Goal: Task Accomplishment & Management: Use online tool/utility

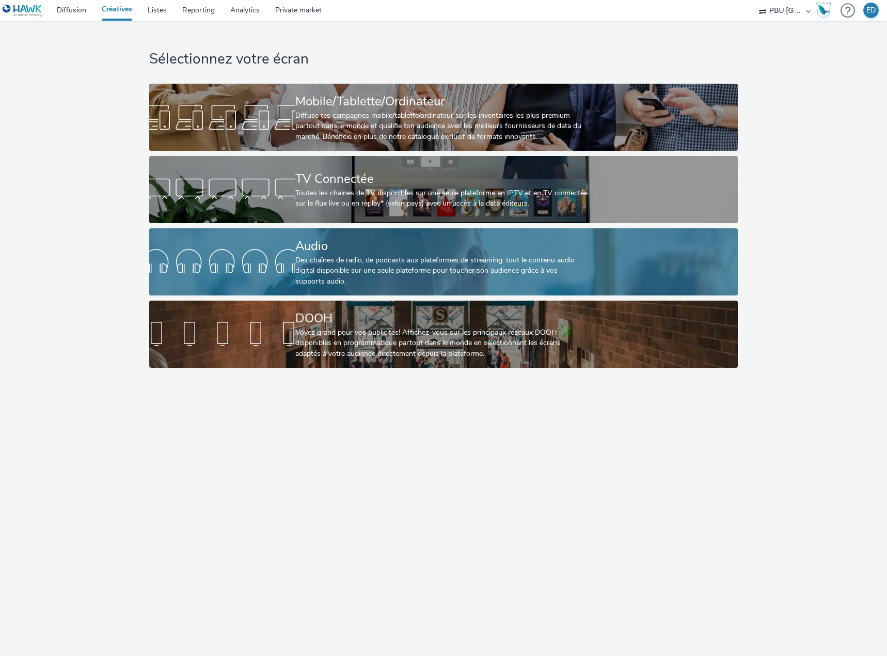
click at [376, 280] on div "Des chaînes de radio, de podcasts aux plateformes de streaming: tout le contenu…" at bounding box center [441, 271] width 292 height 32
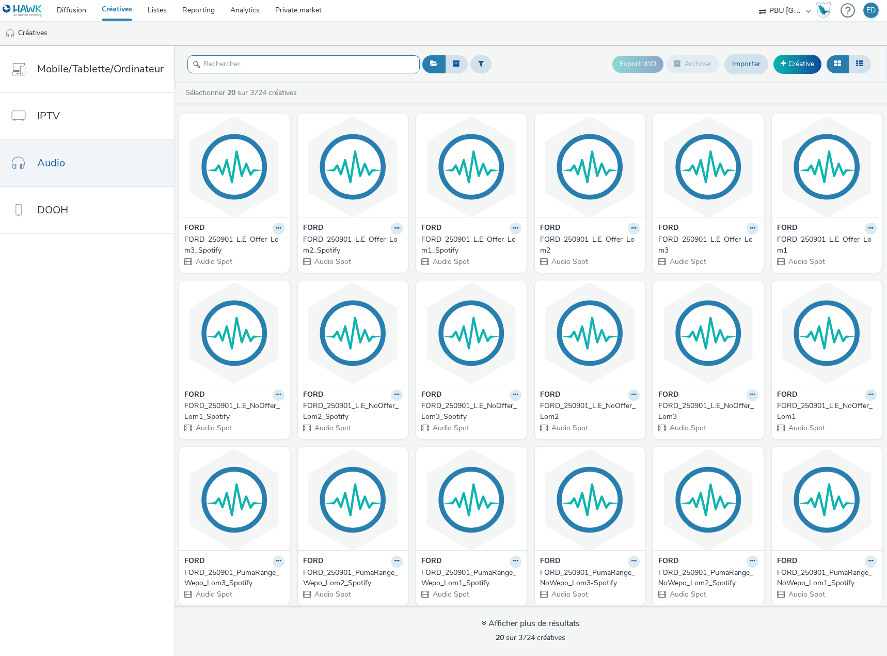
click at [266, 63] on input "text" at bounding box center [303, 64] width 232 height 18
click at [302, 68] on input "text" at bounding box center [303, 64] width 232 height 18
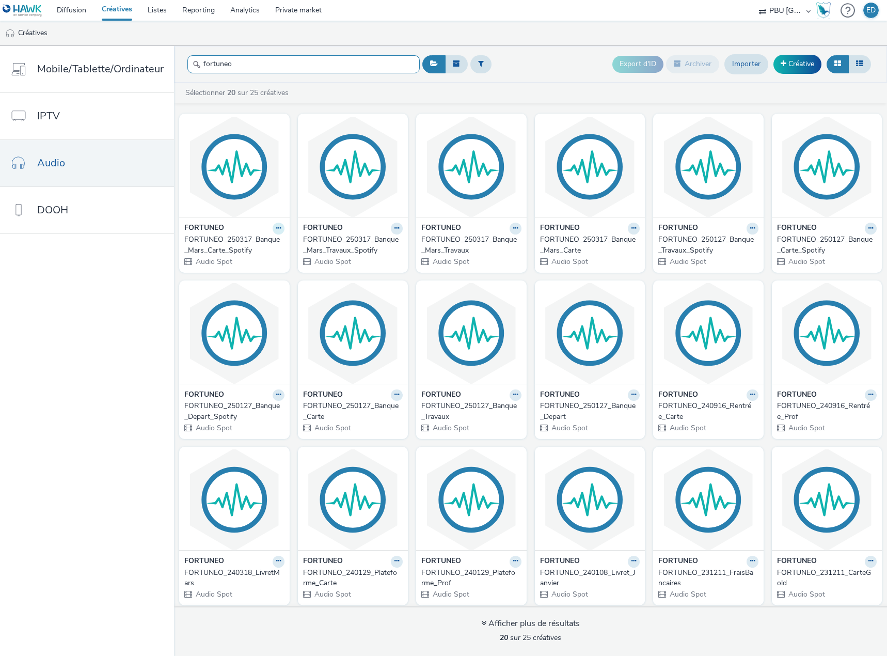
type input "fortuneo"
click at [276, 230] on icon at bounding box center [278, 228] width 5 height 6
click at [243, 267] on link "Dupliquer" at bounding box center [245, 267] width 77 height 21
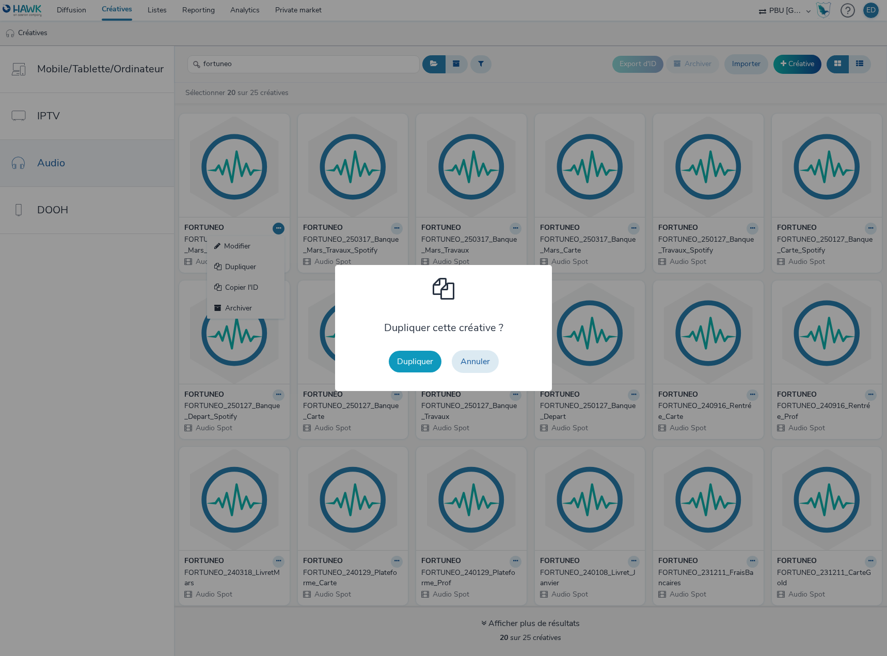
click at [414, 362] on button "Dupliquer" at bounding box center [415, 362] width 53 height 22
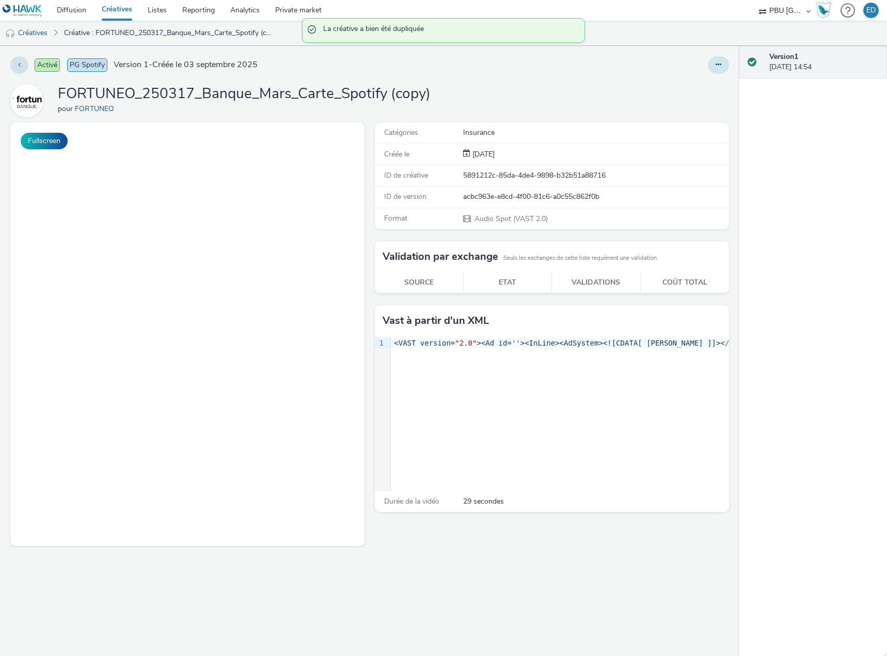
click at [716, 62] on icon at bounding box center [719, 64] width 6 height 7
click at [681, 88] on link "Modifier" at bounding box center [690, 85] width 77 height 21
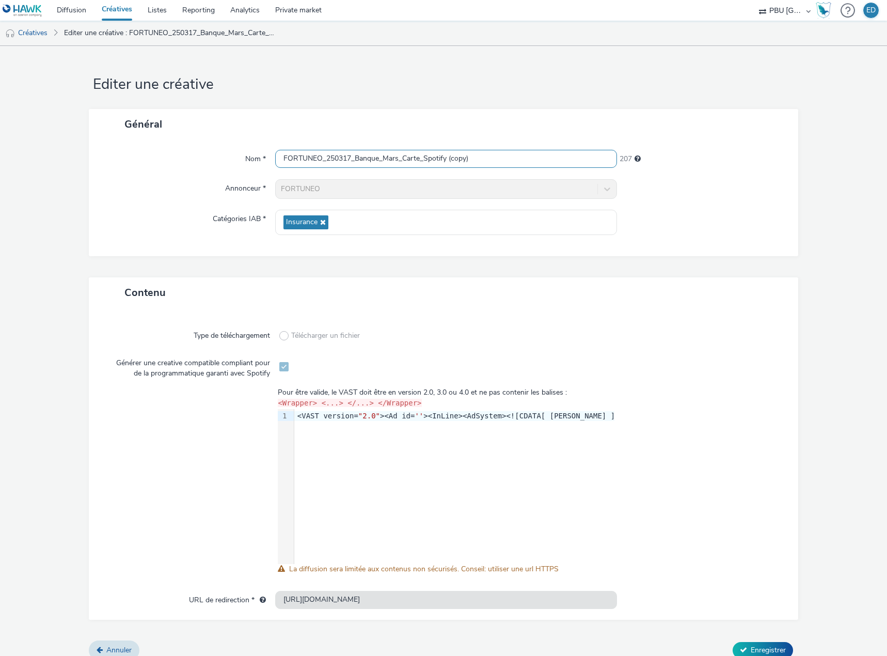
drag, startPoint x: 470, startPoint y: 157, endPoint x: 447, endPoint y: 156, distance: 23.8
click at [447, 156] on input "FORTUNEO_250317_Banque_Mars_Carte_Spotify (copy)" at bounding box center [446, 159] width 342 height 18
click at [398, 160] on input "FORTUNEO_250317_Banque_Mars_Carte" at bounding box center [446, 159] width 342 height 18
click at [375, 155] on input "FORTUNEO_250317_Banque_Septembre_Carte" at bounding box center [446, 159] width 342 height 18
drag, startPoint x: 350, startPoint y: 157, endPoint x: 335, endPoint y: 153, distance: 16.0
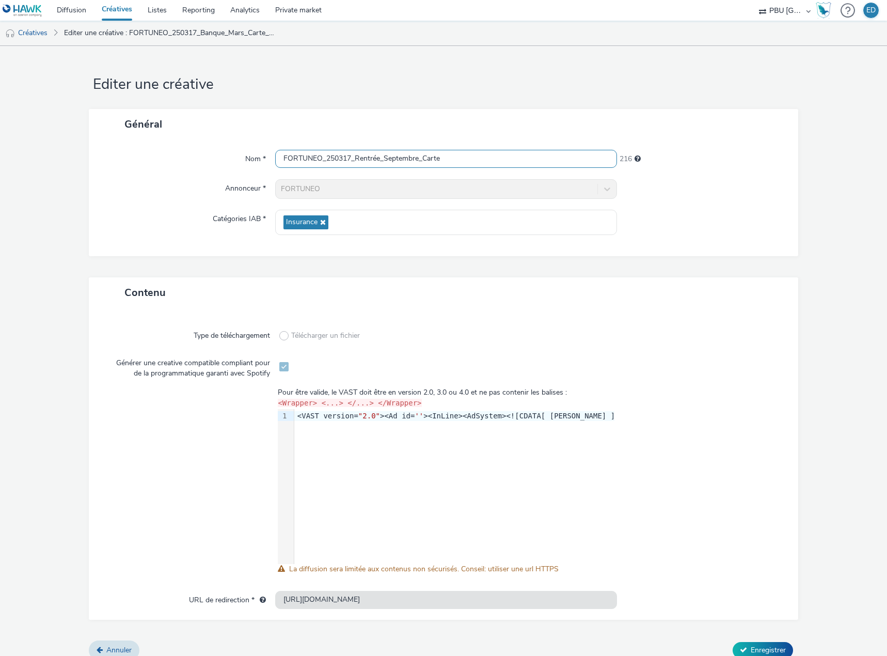
click at [335, 153] on input "FORTUNEO_250317_Rentrée_Septembre_Carte" at bounding box center [446, 159] width 342 height 18
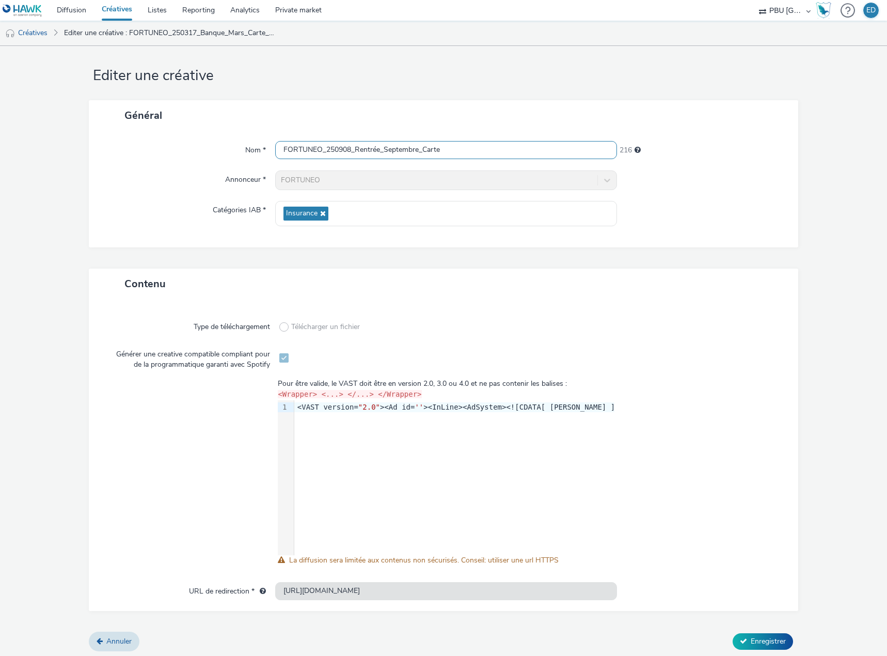
scroll to position [11, 0]
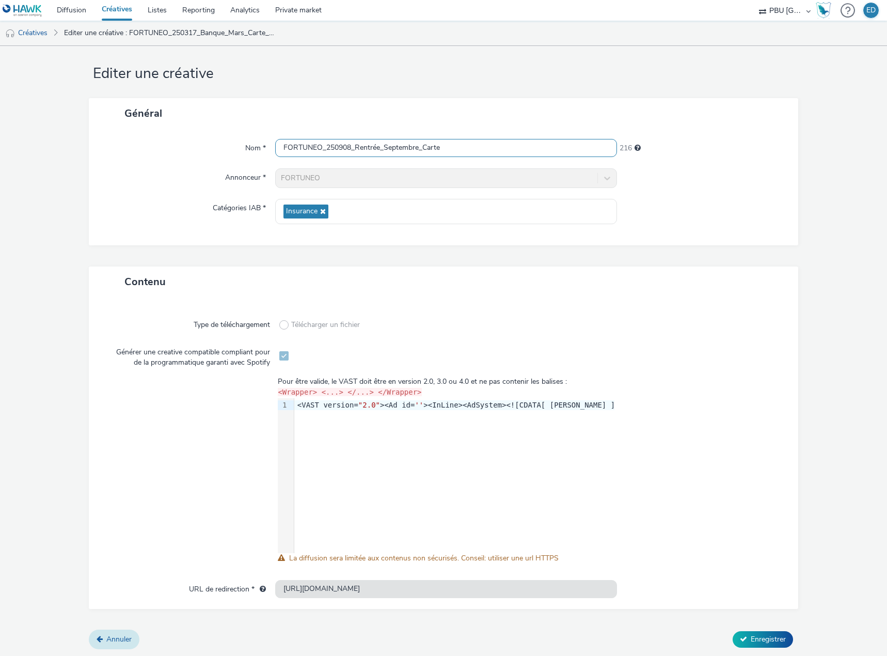
type input "FORTUNEO_250908_Rentrée_Septembre_Carte"
click at [109, 640] on span "Annuler" at bounding box center [118, 639] width 25 height 10
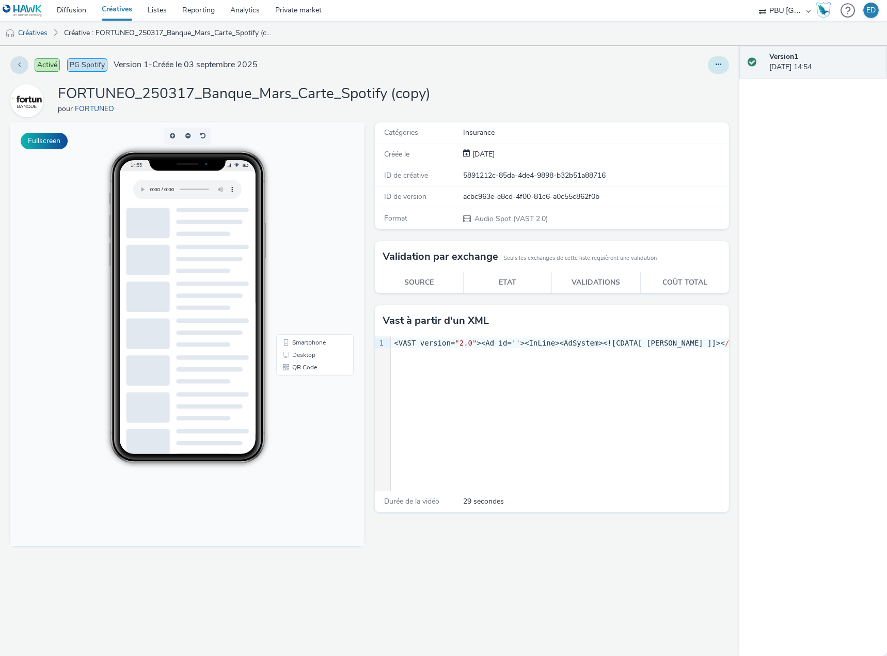
click at [722, 67] on button at bounding box center [718, 65] width 21 height 18
click at [694, 152] on link "Archiver" at bounding box center [690, 147] width 77 height 21
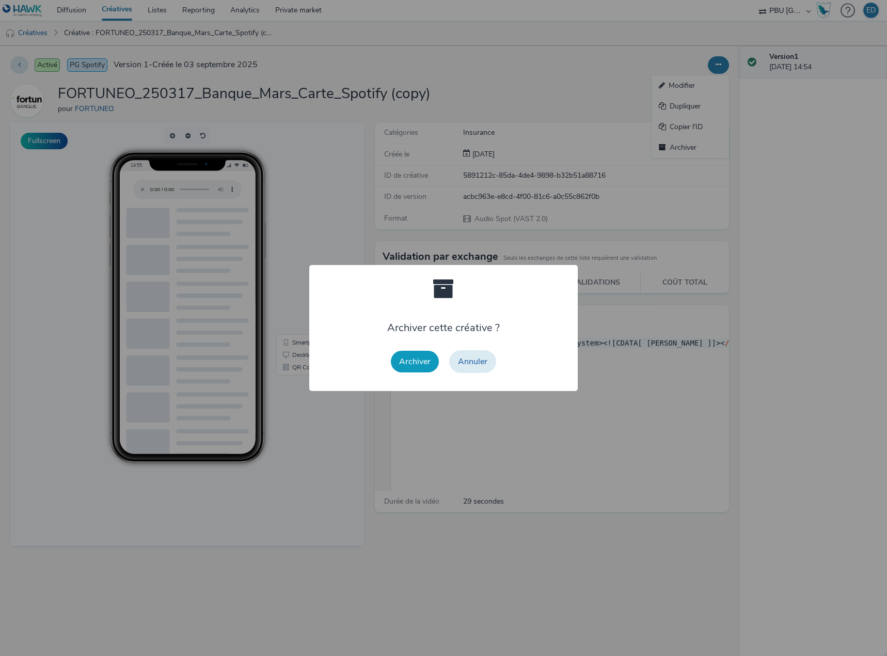
click at [410, 365] on button "Archiver" at bounding box center [415, 362] width 48 height 22
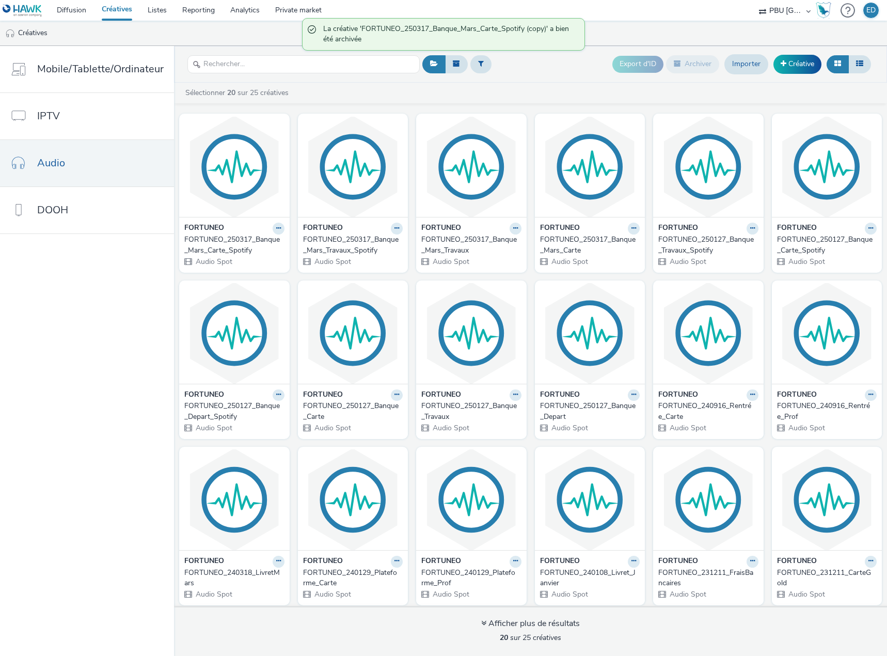
click at [510, 231] on div at bounding box center [516, 229] width 12 height 12
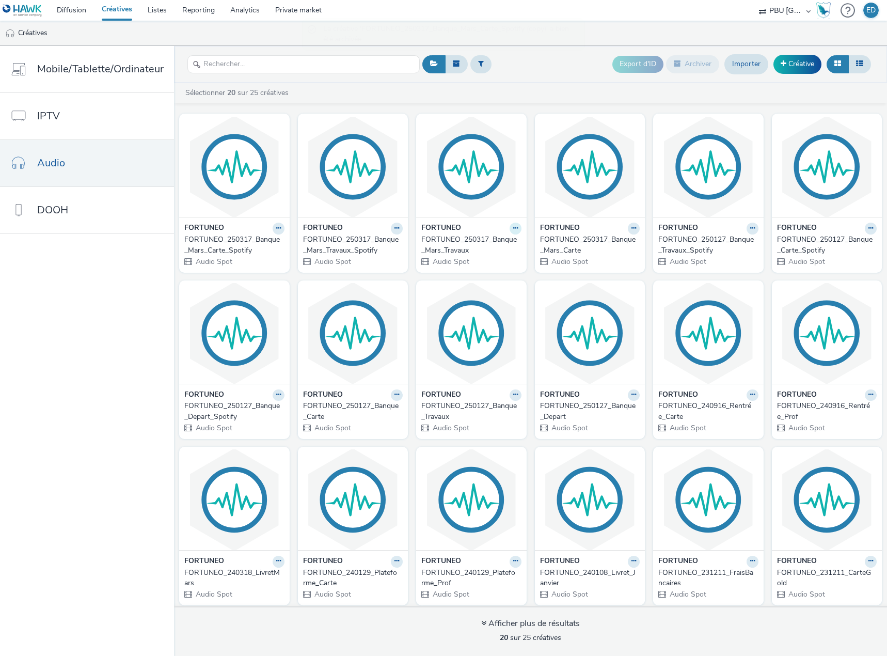
click at [513, 230] on icon at bounding box center [515, 228] width 5 height 6
click at [476, 267] on link "Dupliquer" at bounding box center [482, 267] width 77 height 21
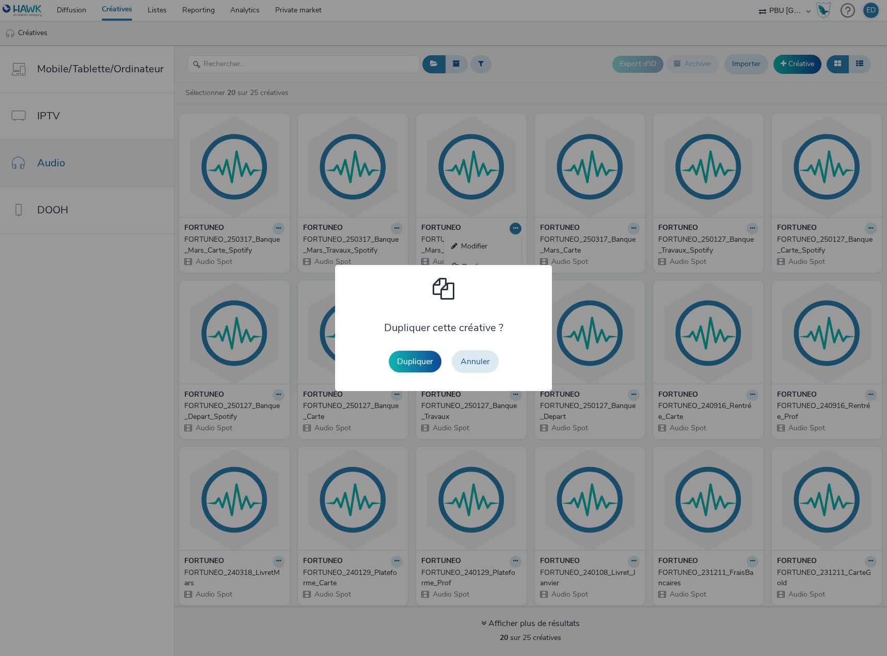
click at [409, 360] on button "Dupliquer" at bounding box center [415, 362] width 53 height 22
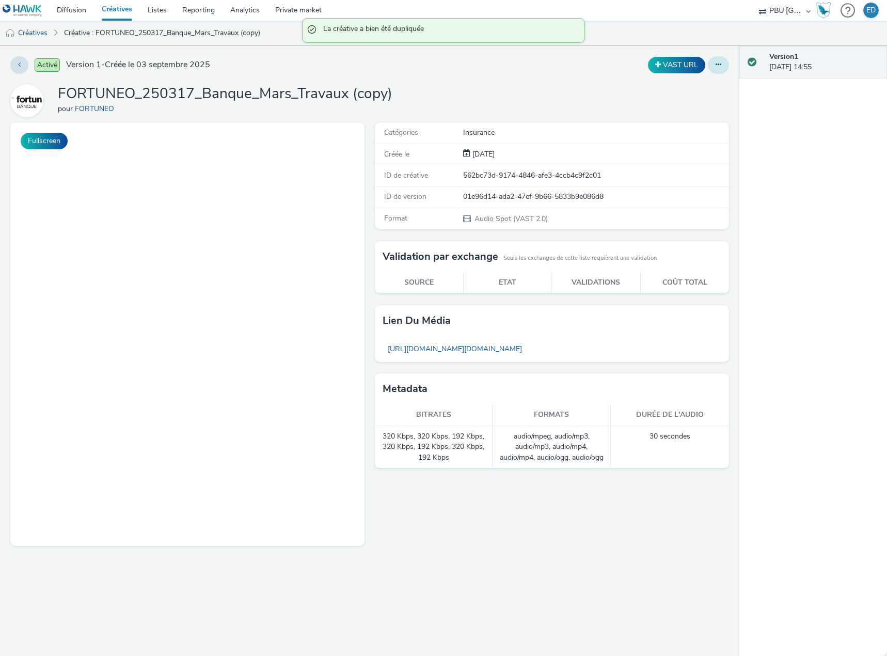
click at [717, 62] on icon at bounding box center [719, 64] width 6 height 7
click at [700, 84] on link "Modifier" at bounding box center [690, 85] width 77 height 21
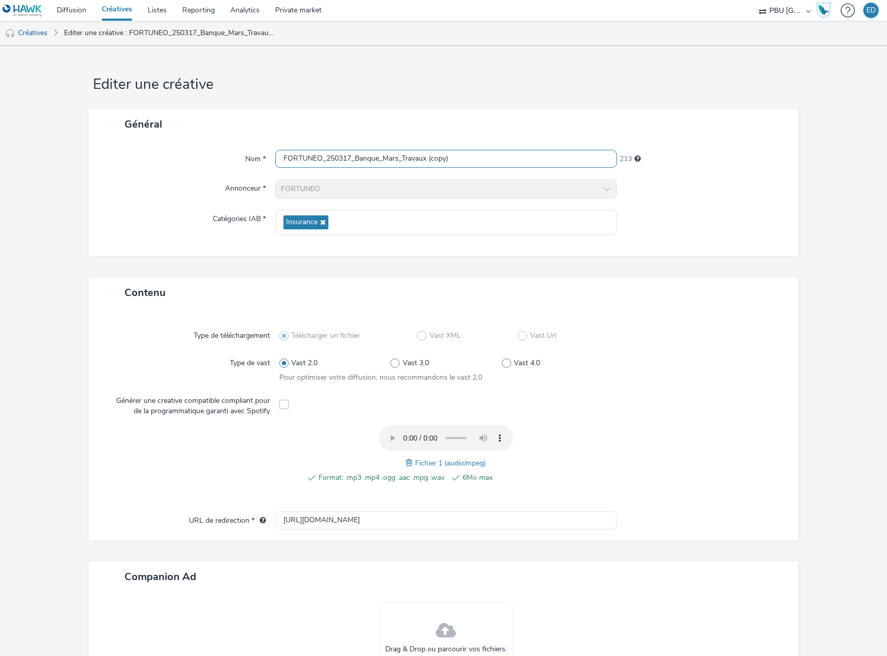
drag, startPoint x: 473, startPoint y: 158, endPoint x: 407, endPoint y: 156, distance: 65.6
click at [407, 156] on input "FORTUNEO_250317_Banque_Mars_Travaux (copy)" at bounding box center [446, 159] width 342 height 18
click at [405, 158] on input "FORTUNEO_250317_Banque_Mars_TCarte" at bounding box center [446, 159] width 342 height 18
click at [379, 161] on input "FORTUNEO_250317_Banque_Septembre_Carte" at bounding box center [446, 159] width 342 height 18
drag, startPoint x: 348, startPoint y: 159, endPoint x: 335, endPoint y: 159, distance: 12.4
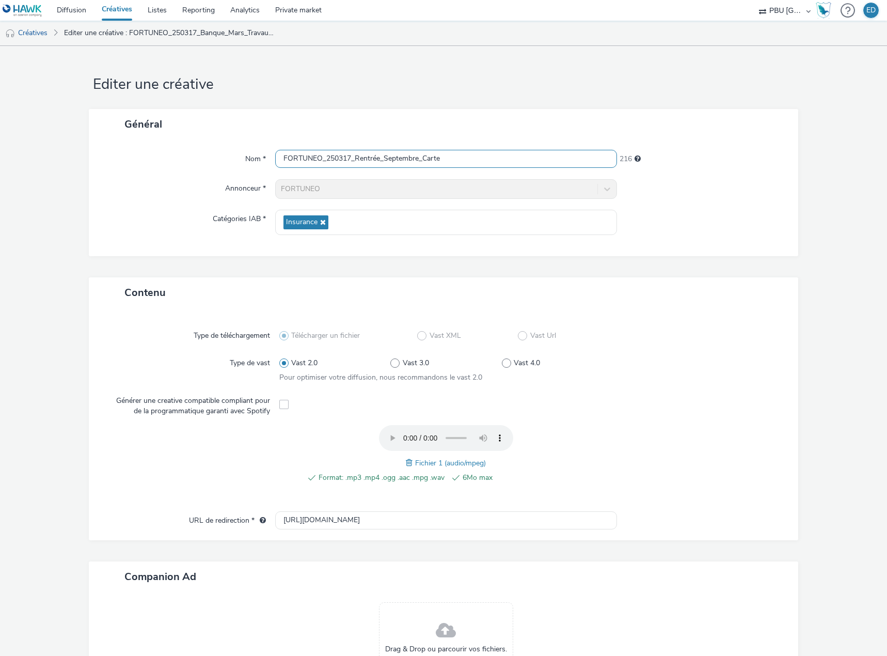
click at [335, 159] on input "FORTUNEO_250317_Rentrée_Septembre_Carte" at bounding box center [446, 159] width 342 height 18
type input "FORTUNEO_250908_Rentrée_Septembre_Carte"
click at [406, 465] on span at bounding box center [410, 462] width 9 height 11
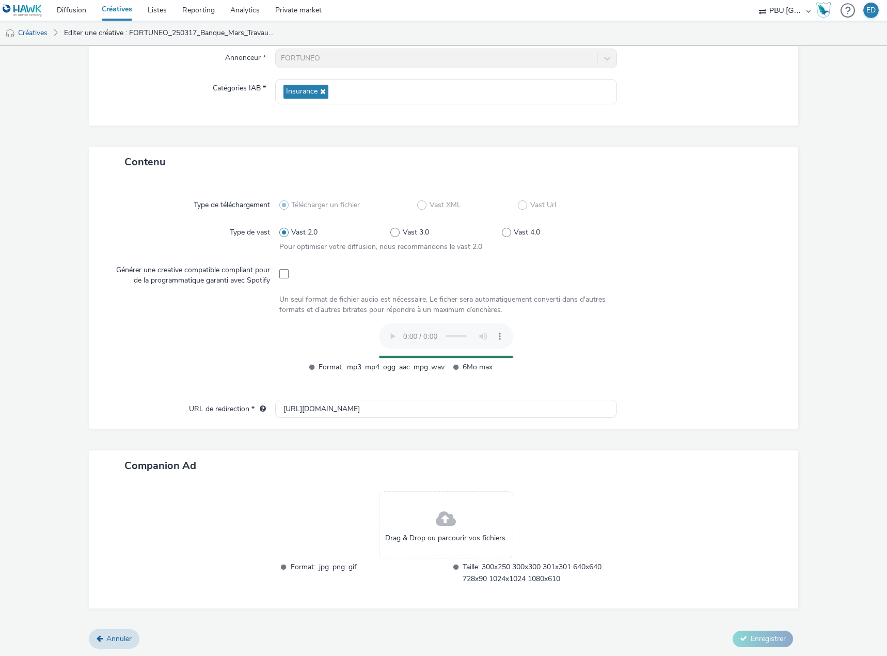
scroll to position [111, 0]
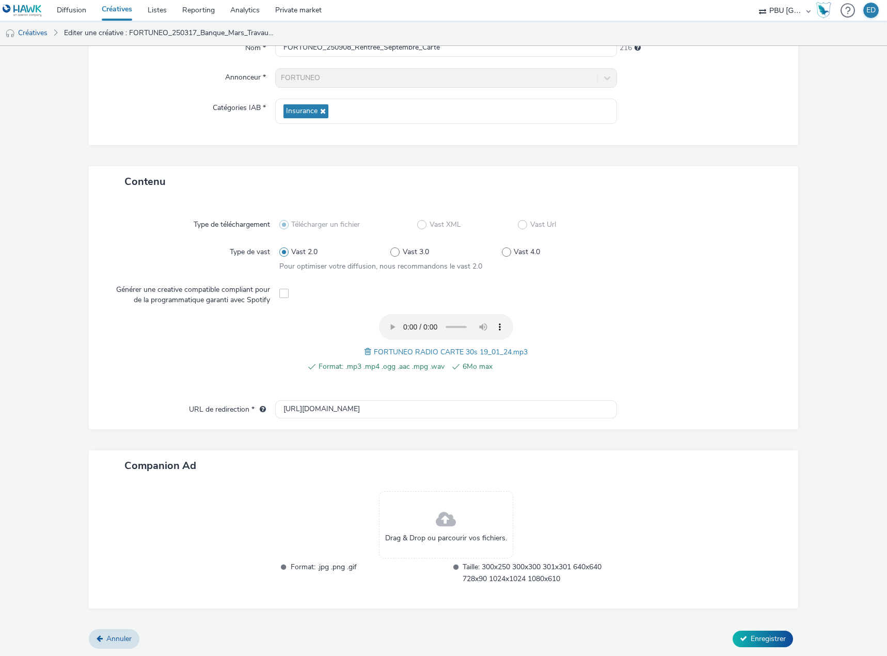
click at [748, 627] on div "Contenu Type de téléchargement Télécharger un fichier Vast XML Vast Url Type de…" at bounding box center [444, 397] width 710 height 463
click at [751, 634] on span "Enregistrer" at bounding box center [768, 639] width 35 height 10
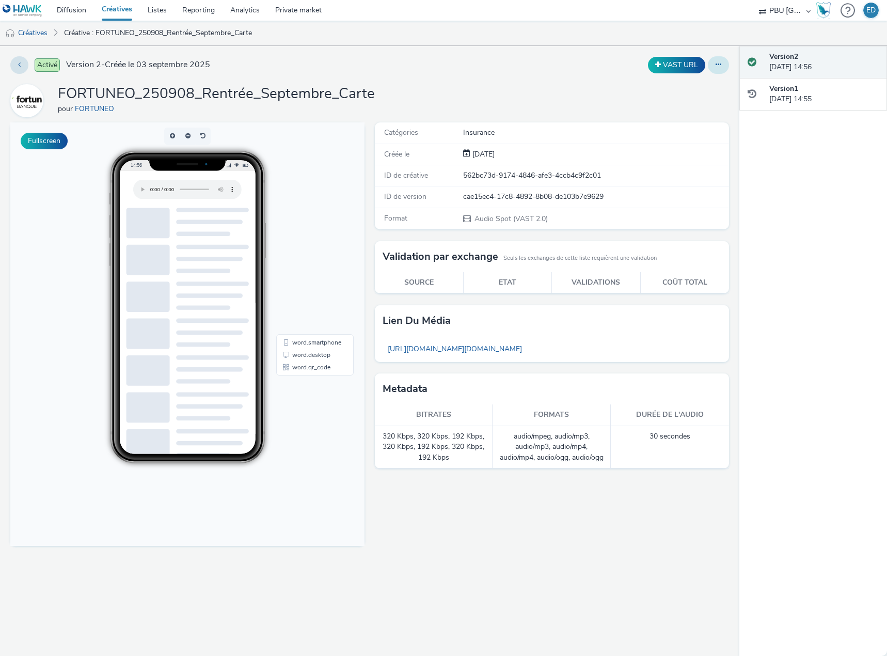
click at [726, 65] on button at bounding box center [718, 65] width 21 height 18
click at [687, 105] on link "Dupliquer" at bounding box center [690, 106] width 77 height 21
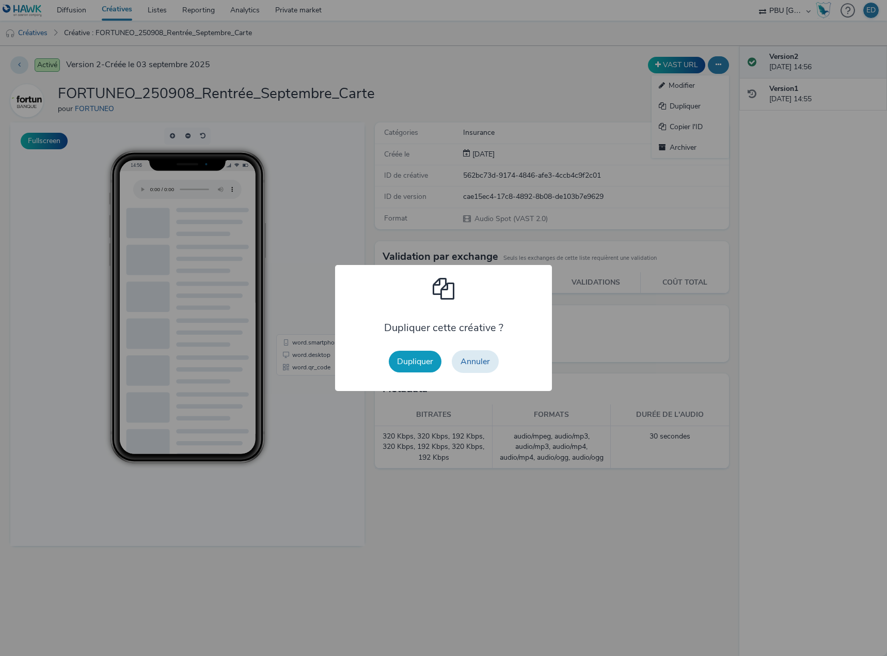
click at [429, 352] on button "Dupliquer" at bounding box center [415, 362] width 53 height 22
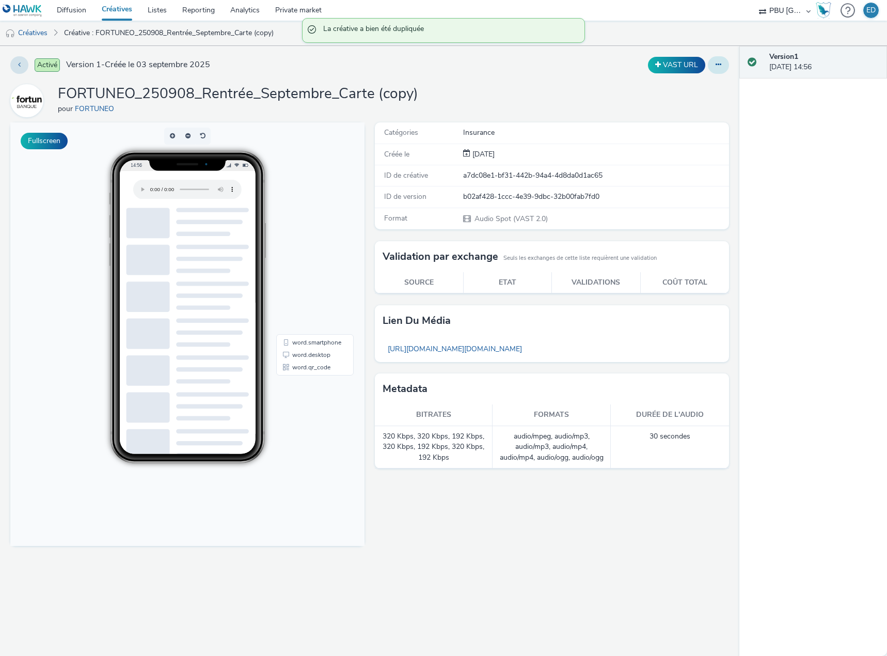
click at [715, 64] on button at bounding box center [718, 65] width 21 height 18
click at [696, 86] on link "Modifier" at bounding box center [690, 85] width 77 height 21
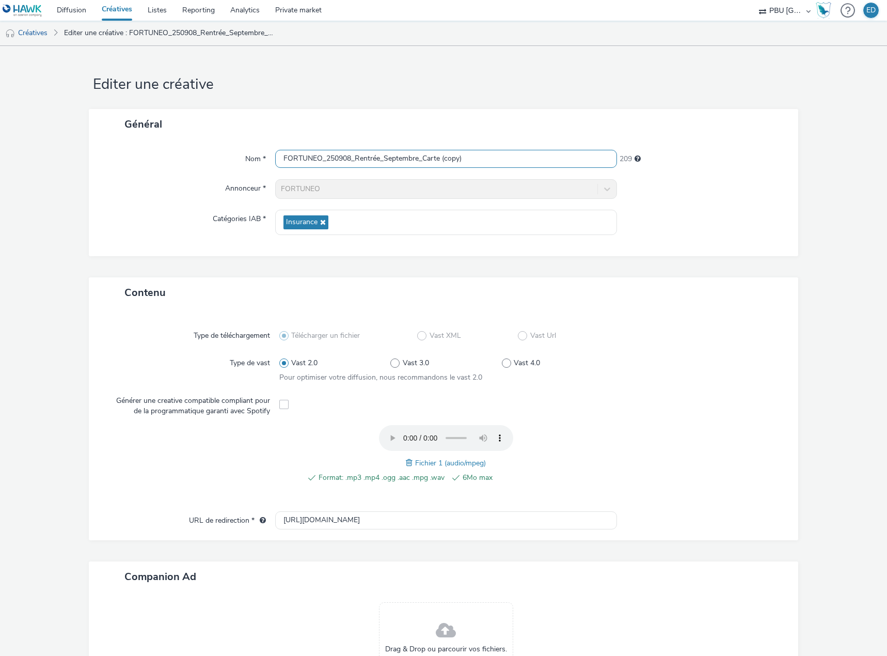
drag, startPoint x: 483, startPoint y: 163, endPoint x: 426, endPoint y: 154, distance: 57.9
click at [426, 154] on input "FORTUNEO_250908_Rentrée_Septembre_Carte (copy)" at bounding box center [446, 159] width 342 height 18
click at [424, 160] on input "FORTUNEO_250908_Rentrée_Septembre_Trvaux" at bounding box center [446, 159] width 342 height 18
type input "FORTUNEO_250908_Rentrée_Septembre_Travaux"
click at [406, 465] on span at bounding box center [410, 462] width 9 height 11
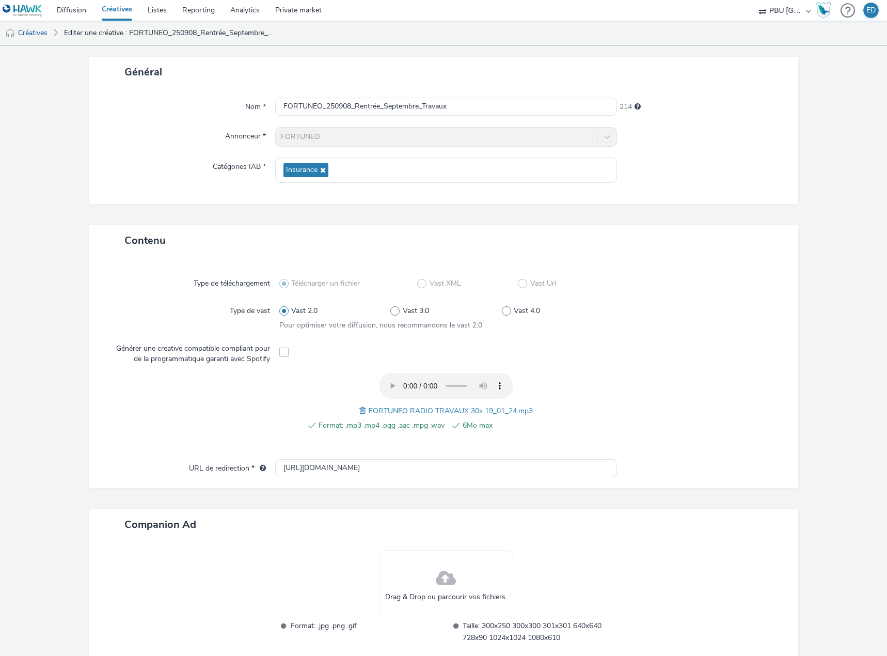
scroll to position [111, 0]
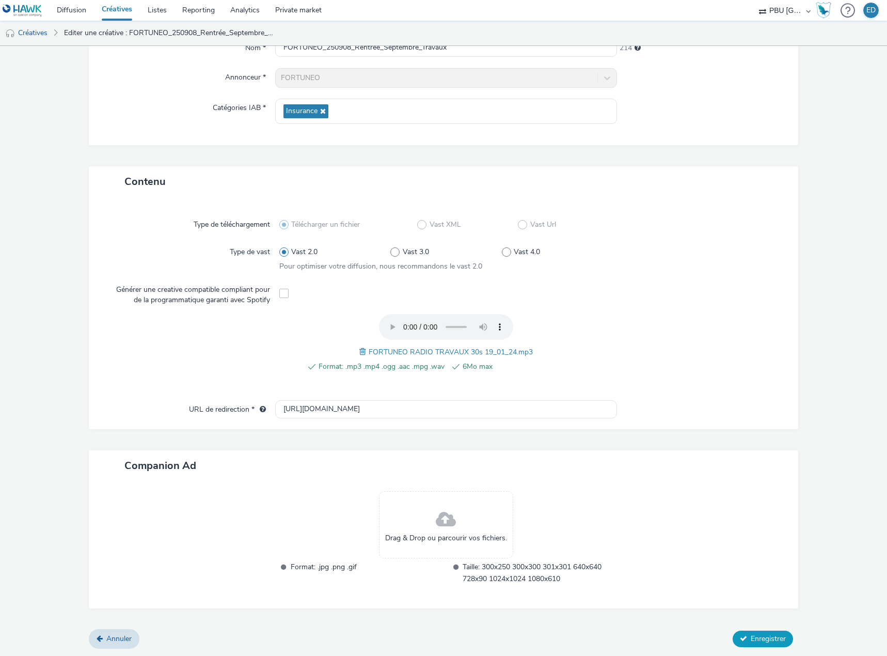
click at [740, 638] on icon at bounding box center [743, 638] width 7 height 7
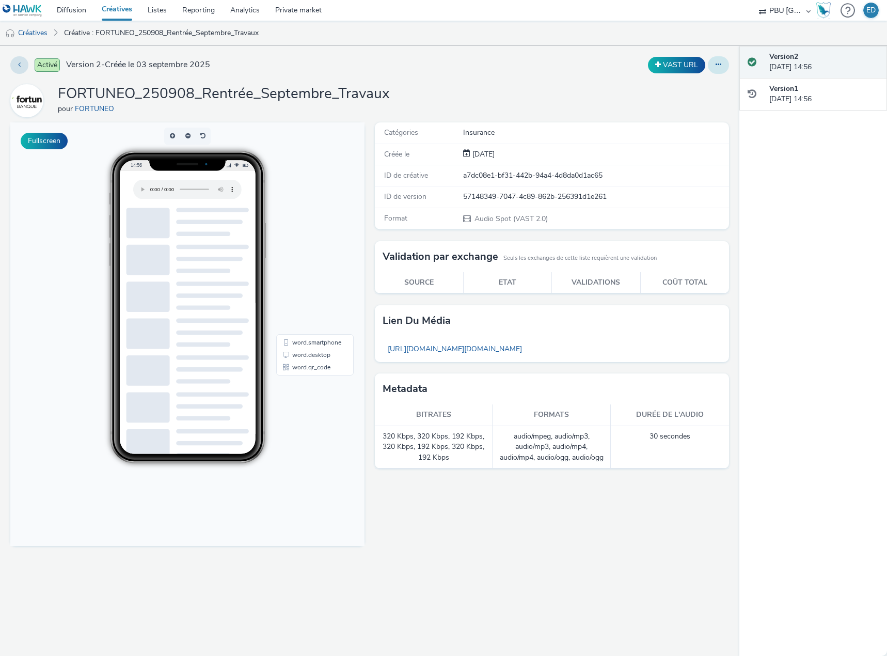
click at [721, 60] on button at bounding box center [718, 65] width 21 height 18
click at [693, 104] on link "Dupliquer" at bounding box center [690, 106] width 77 height 21
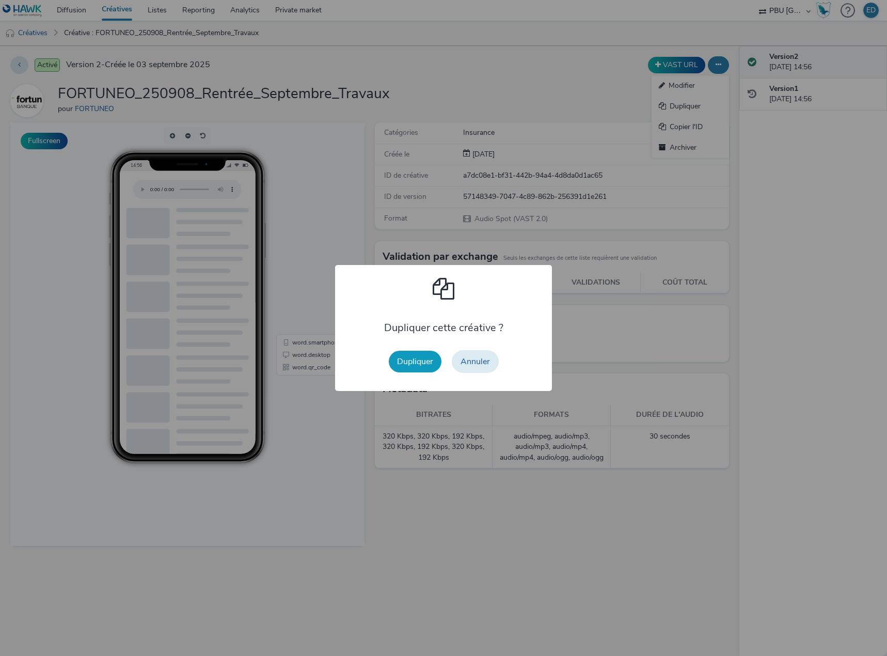
click at [418, 359] on button "Dupliquer" at bounding box center [415, 362] width 53 height 22
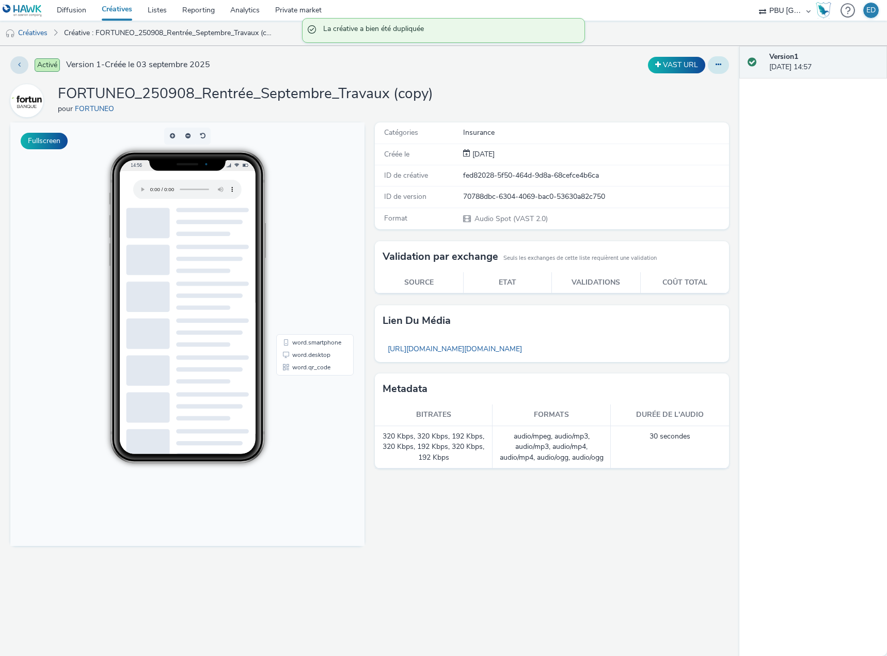
click at [714, 70] on button at bounding box center [718, 65] width 21 height 18
click at [688, 92] on link "Modifier" at bounding box center [690, 85] width 77 height 21
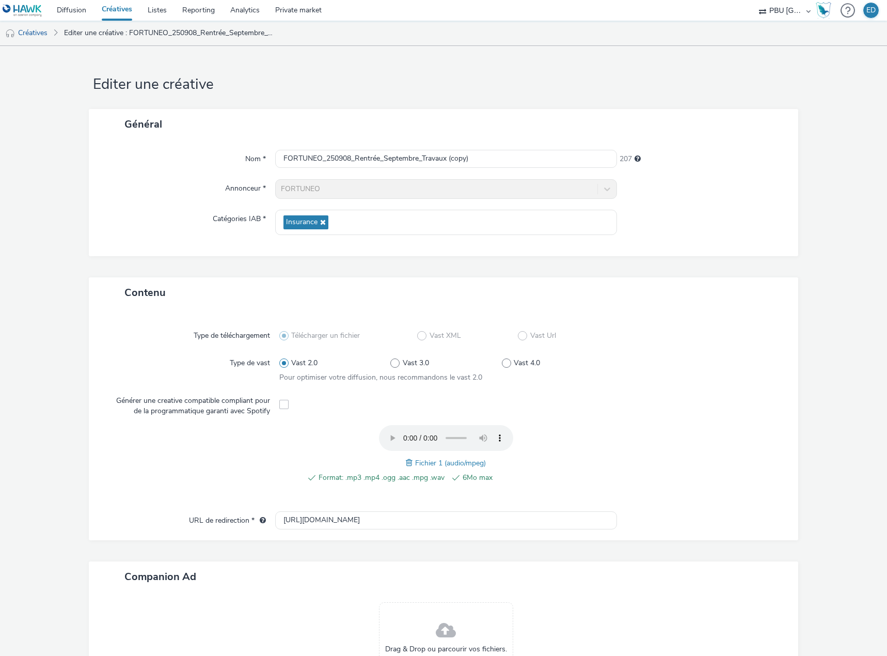
click at [406, 464] on span at bounding box center [410, 462] width 9 height 11
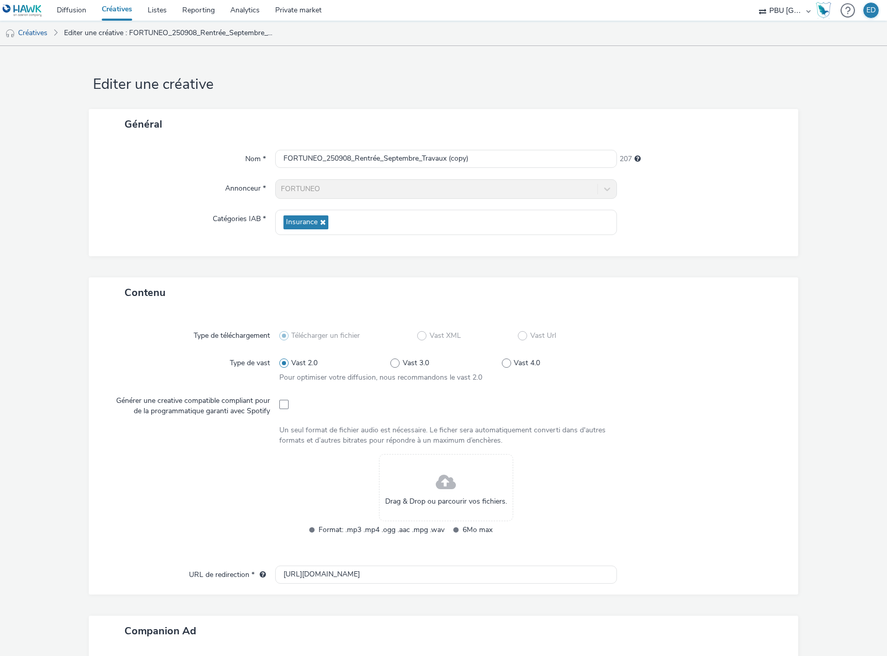
click at [279, 413] on div at bounding box center [446, 403] width 334 height 25
click at [284, 406] on span at bounding box center [283, 404] width 9 height 9
checkbox input "true"
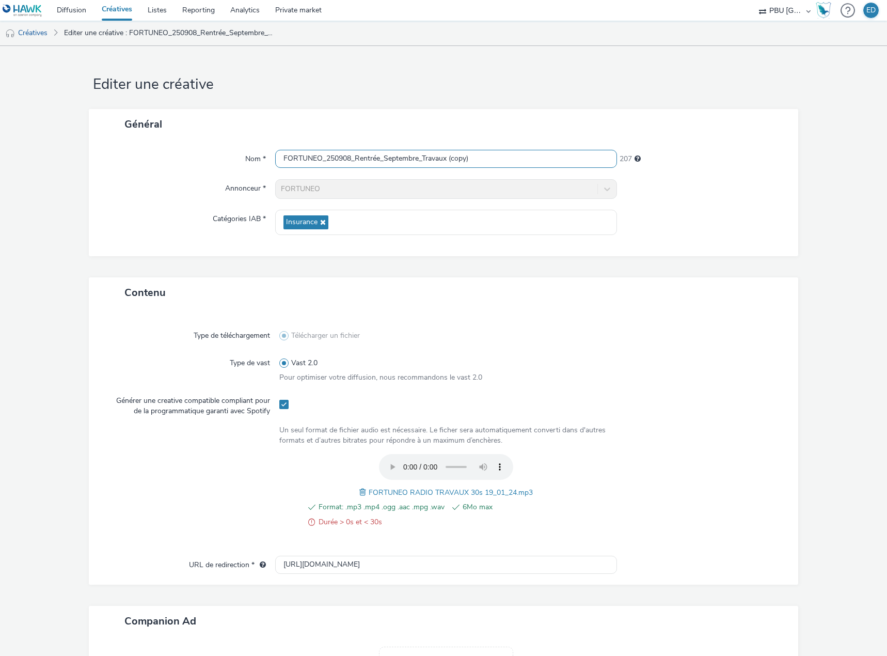
drag, startPoint x: 479, startPoint y: 159, endPoint x: 446, endPoint y: 157, distance: 33.1
click at [446, 157] on input "FORTUNEO_250908_Rentrée_Septembre_Travaux (copy)" at bounding box center [446, 159] width 342 height 18
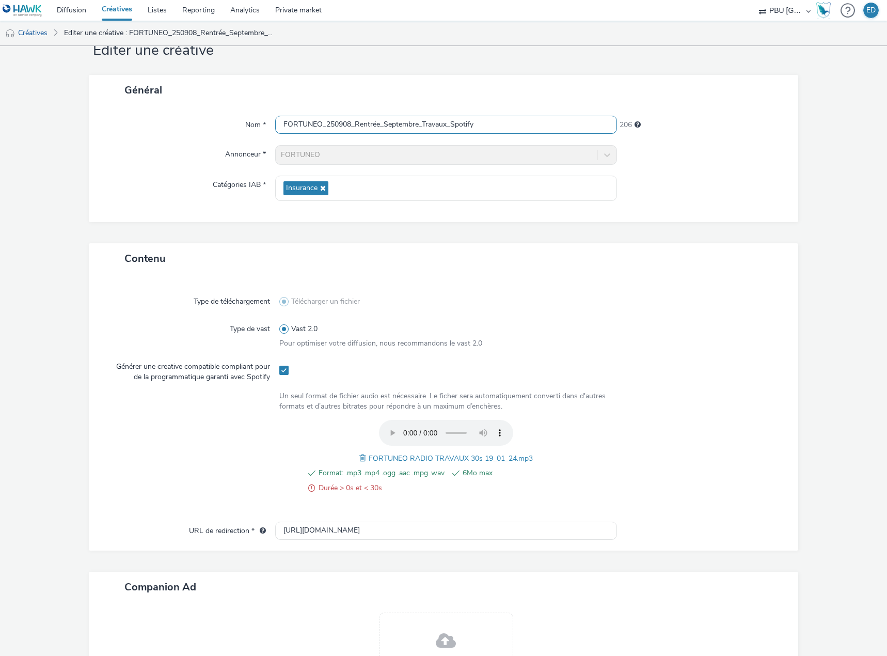
scroll to position [144, 0]
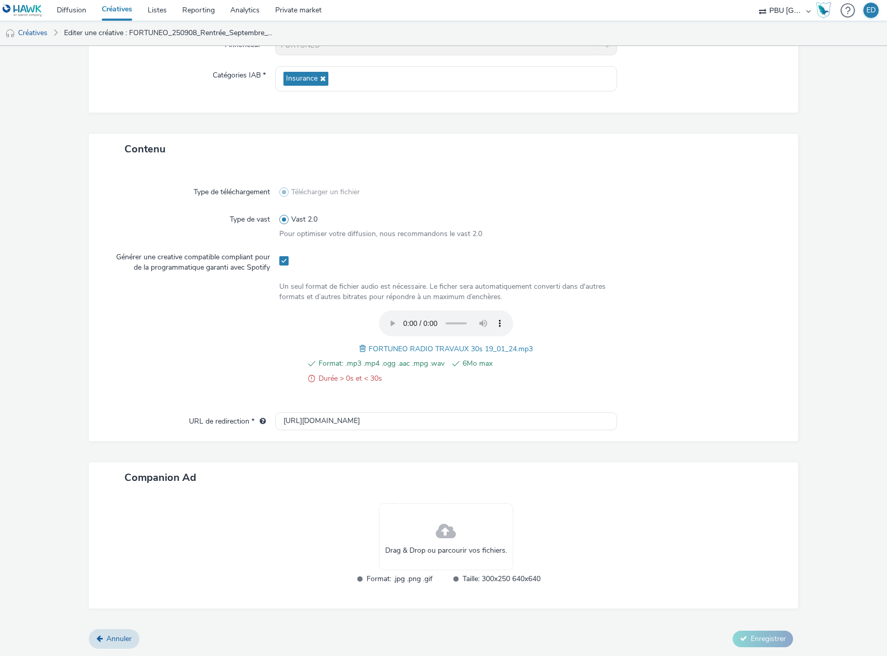
type input "FORTUNEO_250908_Rentrée_Septembre_Travaux_Spotify"
click at [359, 349] on span at bounding box center [363, 348] width 9 height 11
click at [359, 348] on span at bounding box center [363, 348] width 9 height 11
click at [359, 347] on div "Format: .mp3 .mp4 .ogg .aac .mpg .wav 6Mo max Durée > 0s et < 30s FORTUNEO RADI…" at bounding box center [446, 352] width 334 height 85
drag, startPoint x: 363, startPoint y: 347, endPoint x: 342, endPoint y: 360, distance: 24.6
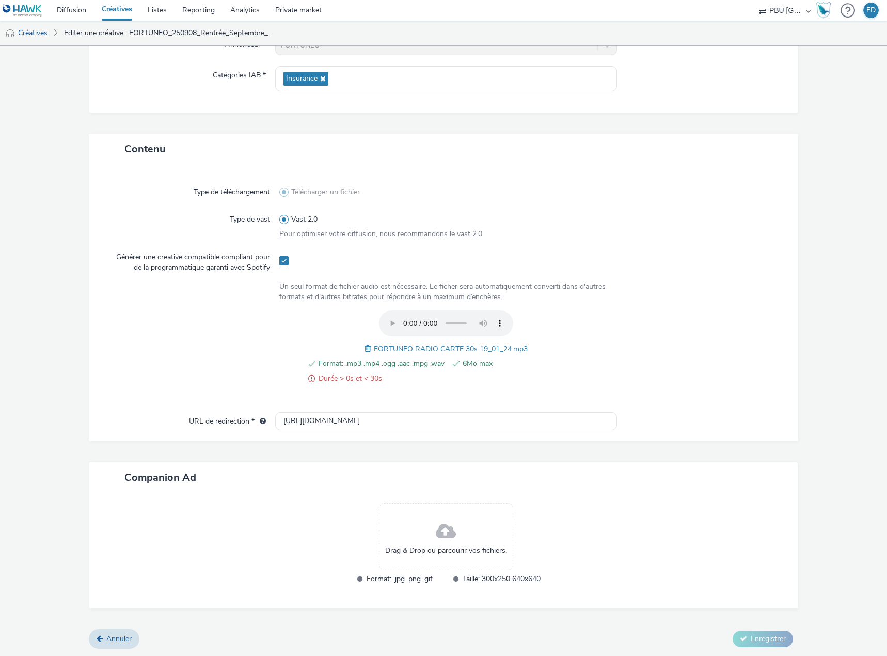
click at [365, 347] on span at bounding box center [369, 348] width 9 height 11
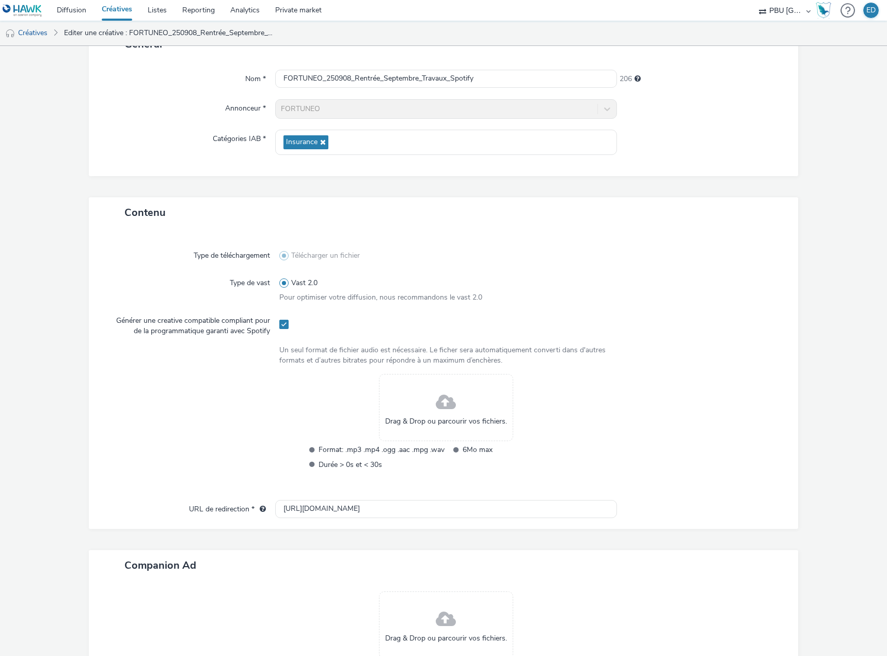
scroll to position [0, 0]
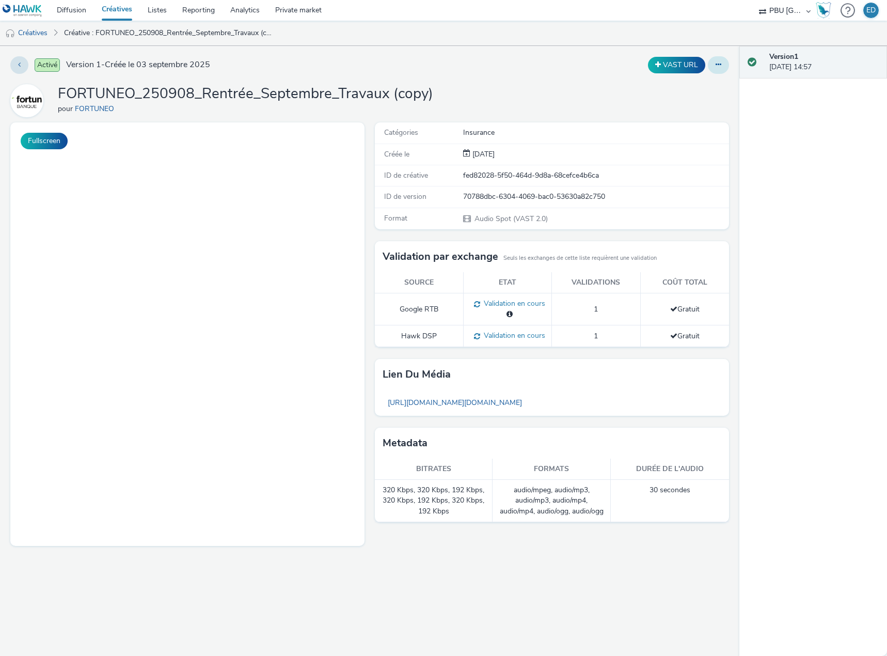
click at [719, 66] on icon at bounding box center [719, 64] width 6 height 7
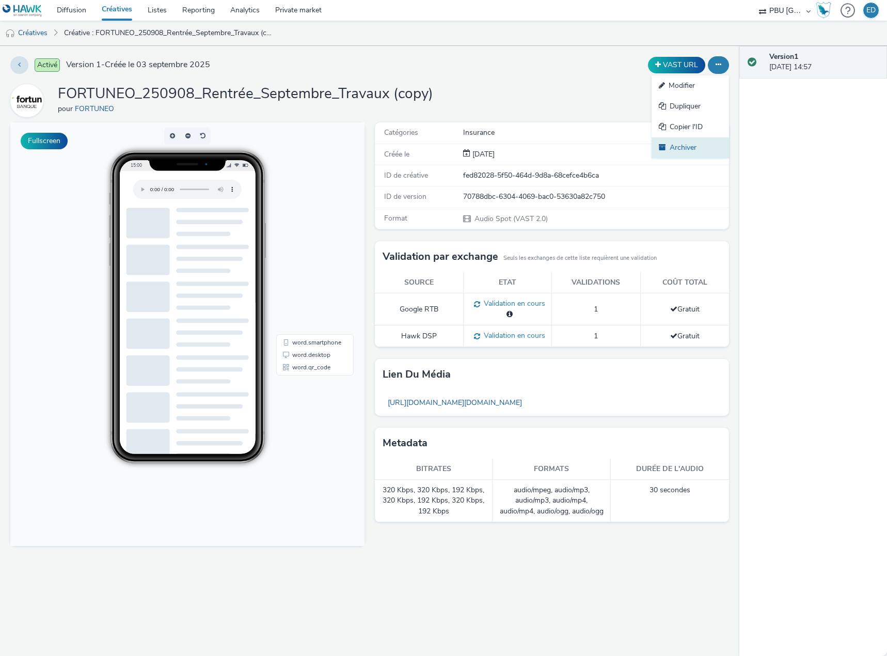
click at [680, 147] on link "Archiver" at bounding box center [690, 147] width 77 height 21
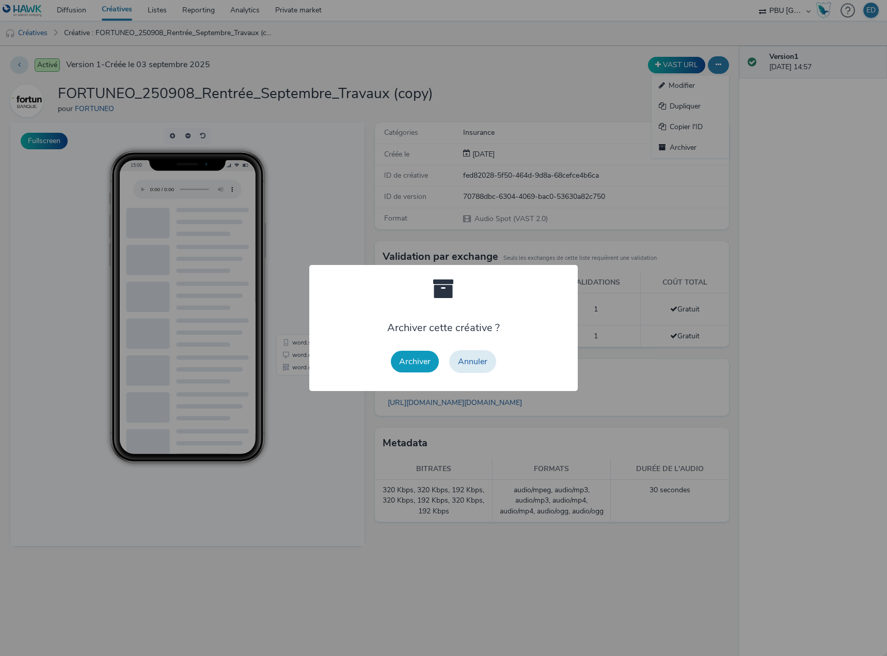
click at [396, 358] on button "Archiver" at bounding box center [415, 362] width 48 height 22
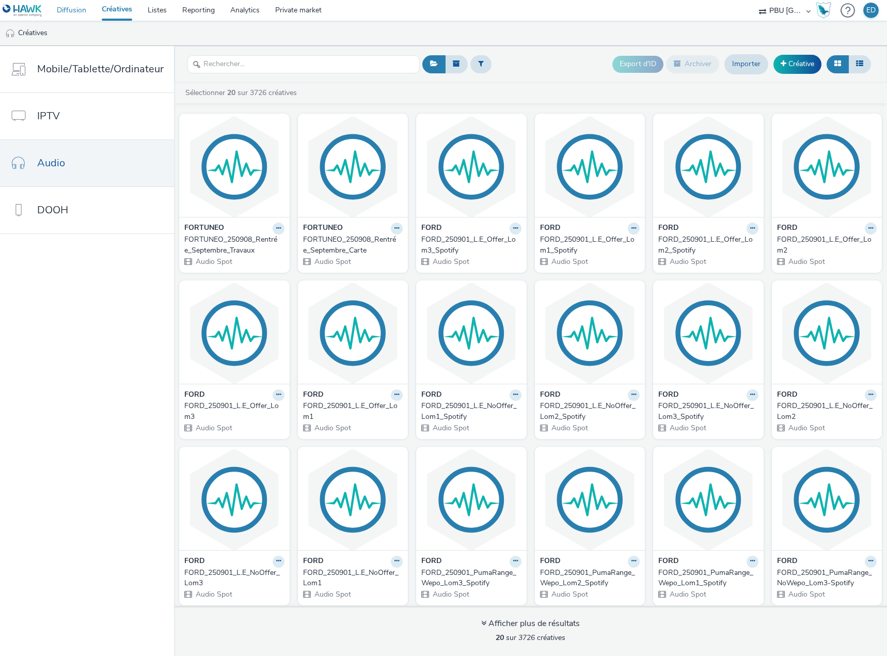
click at [83, 13] on link "Diffusion" at bounding box center [71, 10] width 45 height 21
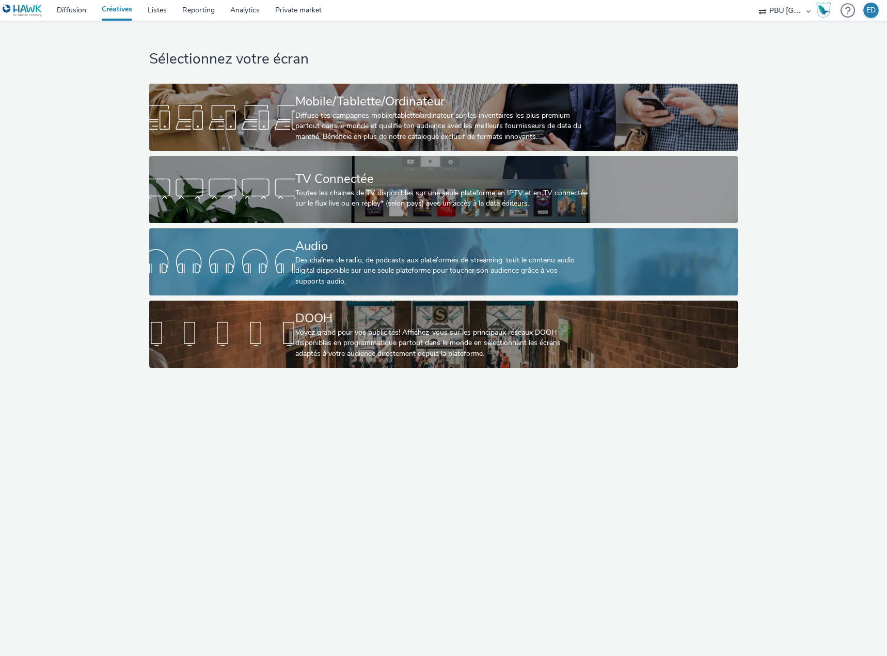
click at [469, 256] on div "Audio Des chaînes de radio, de podcasts aux plateformes de streaming: tout le c…" at bounding box center [441, 261] width 292 height 67
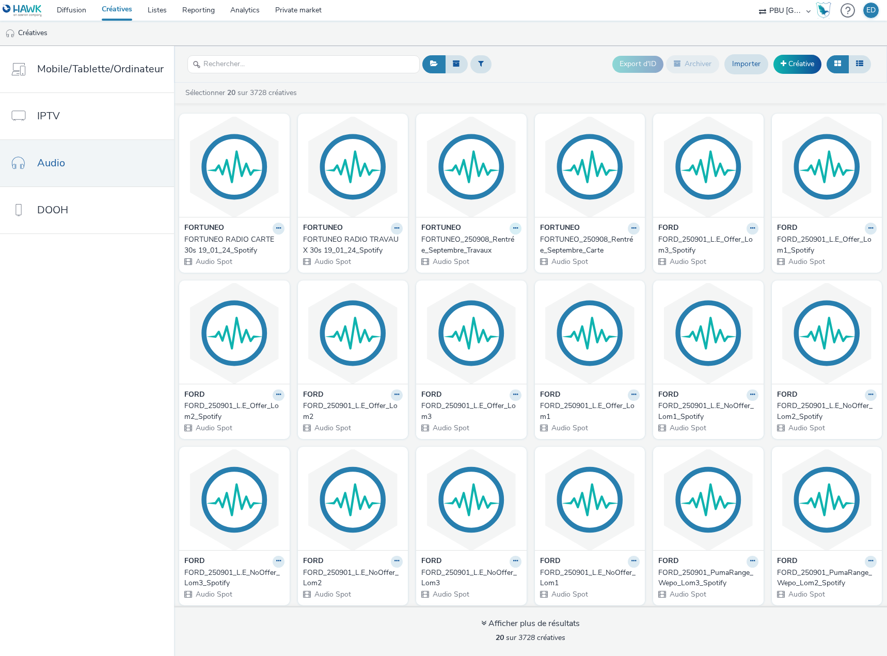
click at [510, 228] on button at bounding box center [516, 229] width 12 height 12
click at [466, 241] on link "Modifier" at bounding box center [482, 246] width 77 height 21
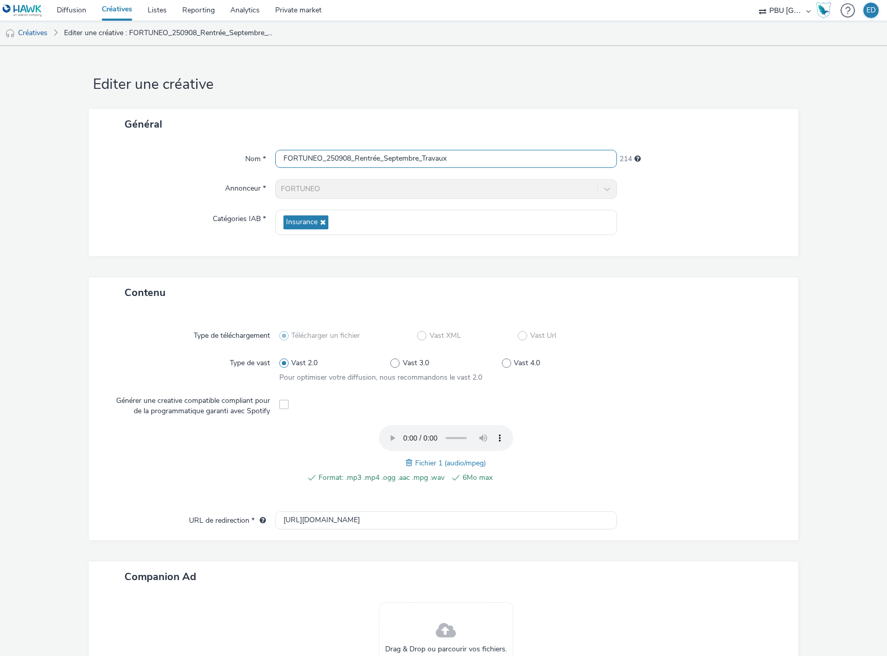
drag, startPoint x: 406, startPoint y: 165, endPoint x: 338, endPoint y: 171, distance: 68.4
click at [160, 154] on div "Nom * FORTUNEO_250908_Rentrée_Septembre_Travaux 214" at bounding box center [443, 159] width 689 height 19
click at [32, 34] on link "Créatives" at bounding box center [26, 33] width 53 height 25
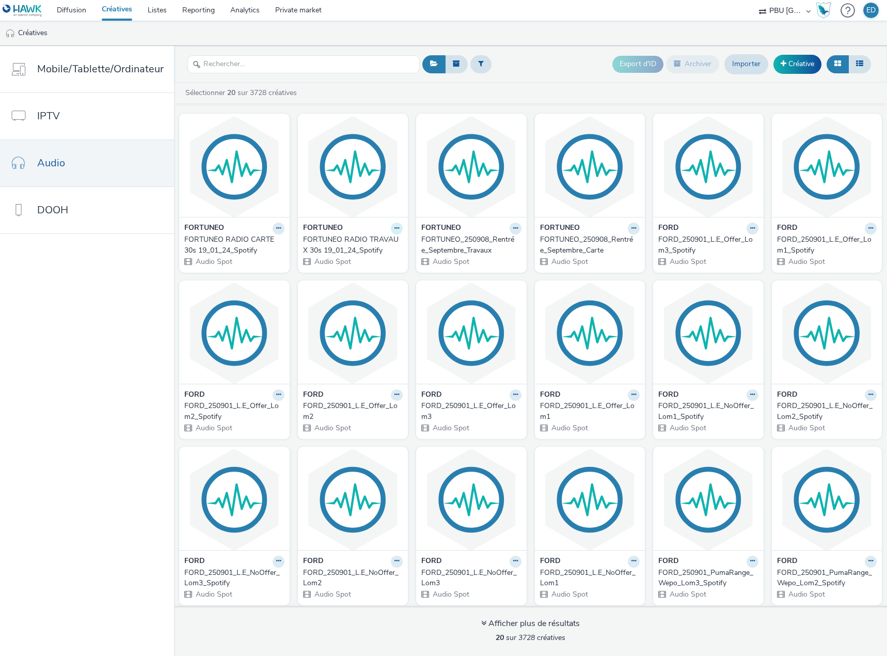
click at [391, 224] on button at bounding box center [397, 229] width 12 height 12
click at [379, 247] on link "Modifier" at bounding box center [363, 246] width 77 height 21
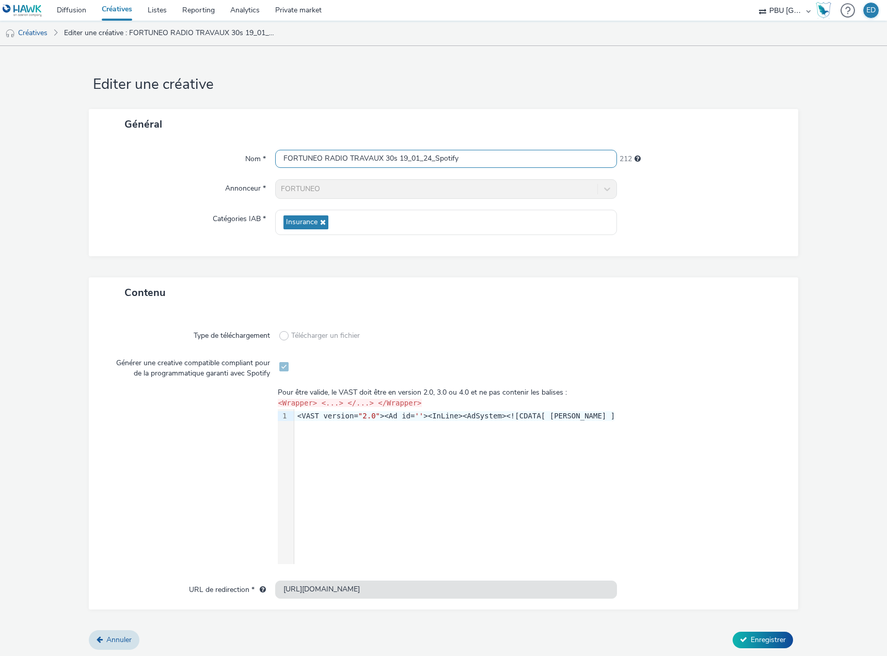
drag, startPoint x: 199, startPoint y: 137, endPoint x: 182, endPoint y: 148, distance: 20.5
click at [144, 140] on div "Nom * FORTUNEO RADIO TRAVAUX 30s 19_01_24_Spotify 212 Annonceur * FORTUNEO Caté…" at bounding box center [444, 197] width 710 height 117
paste input "_250908_Rentrée_Septembre_Travaux"
type input "FORTUNEO_250908_Rentrée_Septembre_Travaux_Spotify"
drag, startPoint x: 773, startPoint y: 635, endPoint x: 749, endPoint y: 633, distance: 23.4
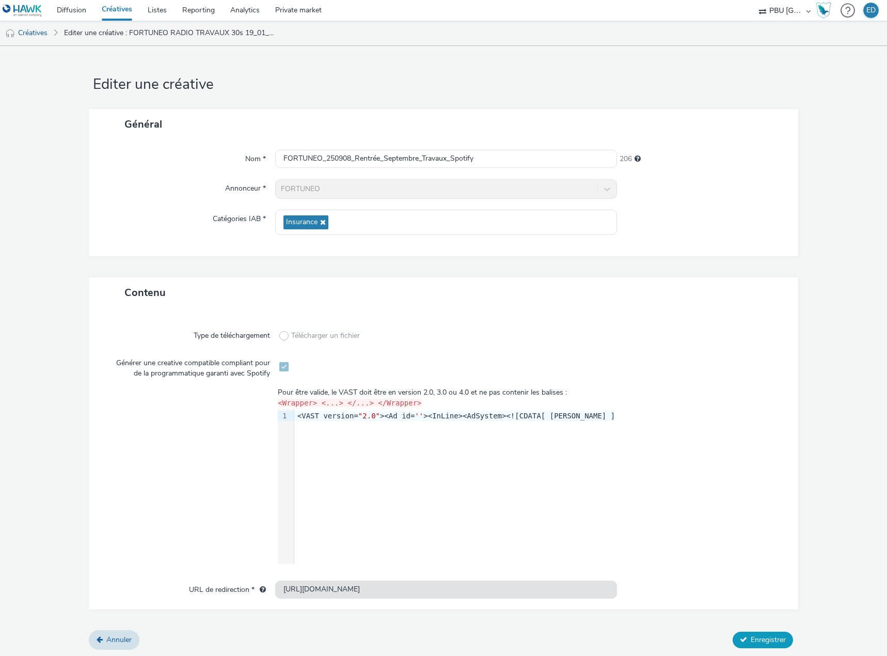
click at [772, 635] on span "Enregistrer" at bounding box center [768, 640] width 35 height 10
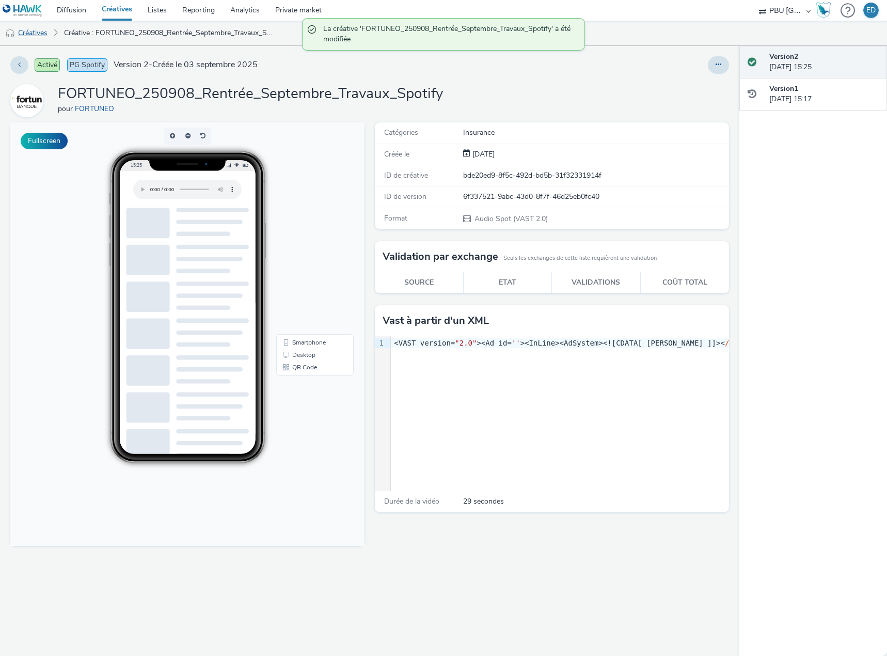
click at [51, 33] on link "Créatives" at bounding box center [26, 33] width 53 height 25
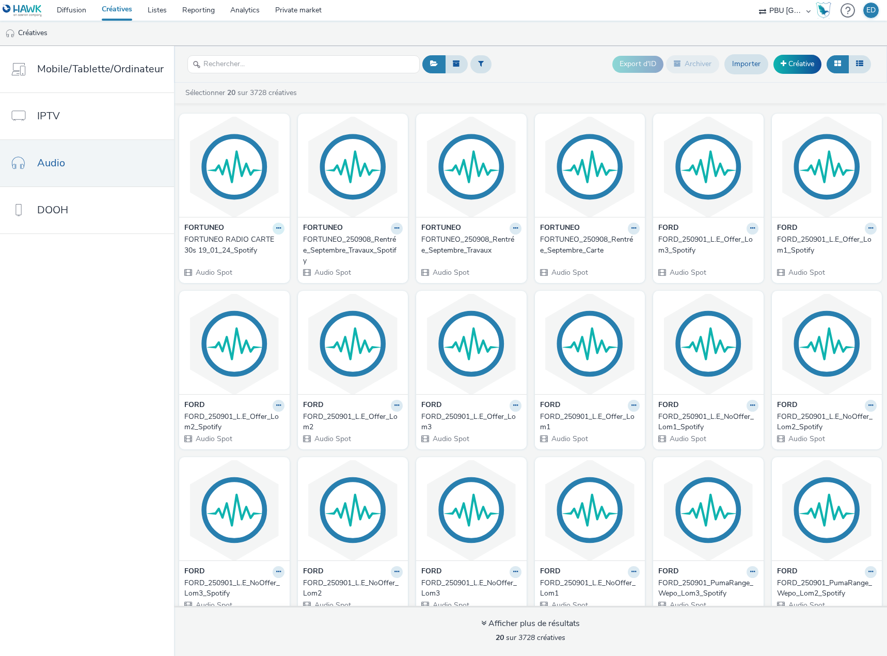
click at [273, 227] on button at bounding box center [279, 229] width 12 height 12
click at [252, 243] on link "Modifier" at bounding box center [245, 246] width 77 height 21
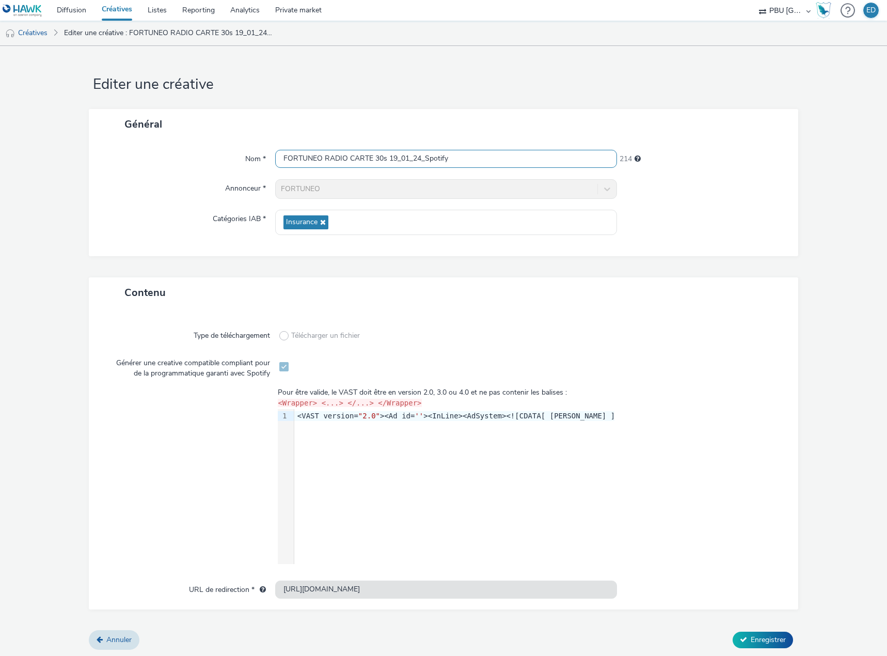
drag, startPoint x: 466, startPoint y: 162, endPoint x: 317, endPoint y: 174, distance: 149.2
click at [192, 174] on div "Nom * FORTUNEO RADIO CARTE 30s 19_01_24_Spotify 214 Annonceur * FORTUNEO Catégo…" at bounding box center [444, 197] width 710 height 117
paste input "_250908_Rentrée_Septembre_Travaux"
type input "FORTUNEO_250908_Rentrée_Septembre_Carte_Spotify"
drag, startPoint x: 768, startPoint y: 650, endPoint x: 758, endPoint y: 642, distance: 12.9
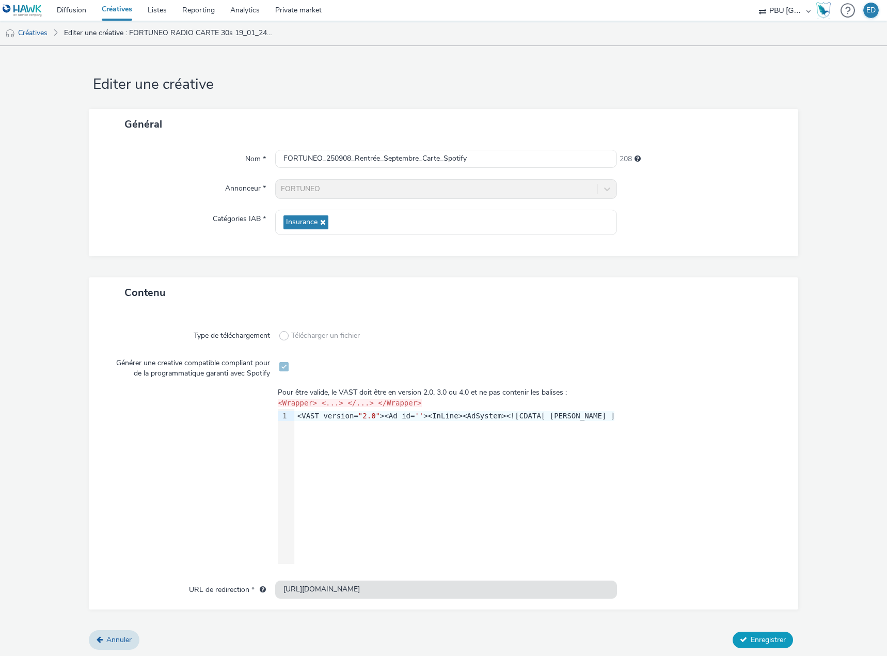
click at [766, 650] on form "Editer une créative Général Nom * FORTUNEO_250908_Rentrée_Septembre_Carte_Spoti…" at bounding box center [443, 351] width 887 height 611
click at [756, 639] on span "Enregistrer" at bounding box center [768, 640] width 35 height 10
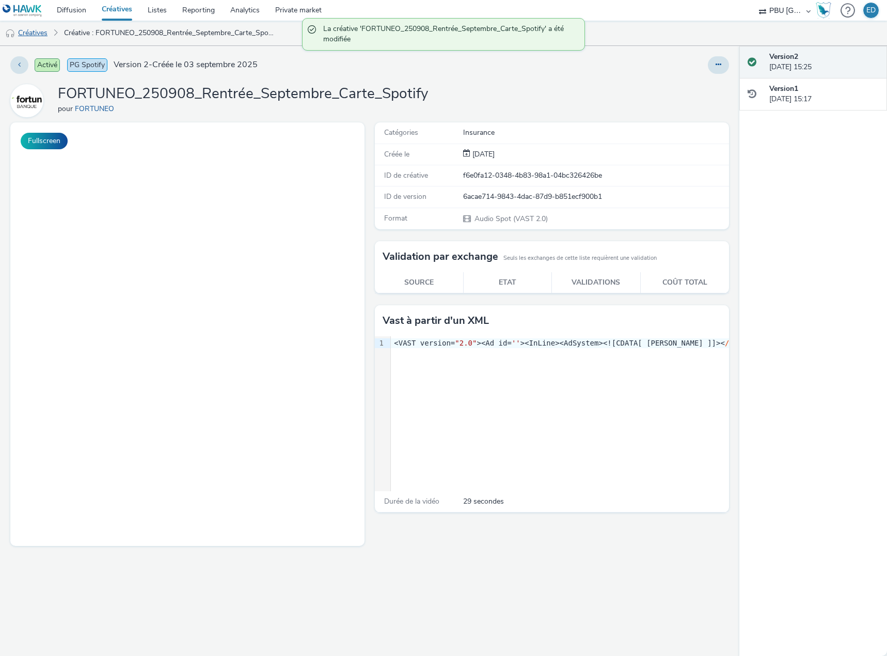
click at [29, 32] on link "Créatives" at bounding box center [26, 33] width 53 height 25
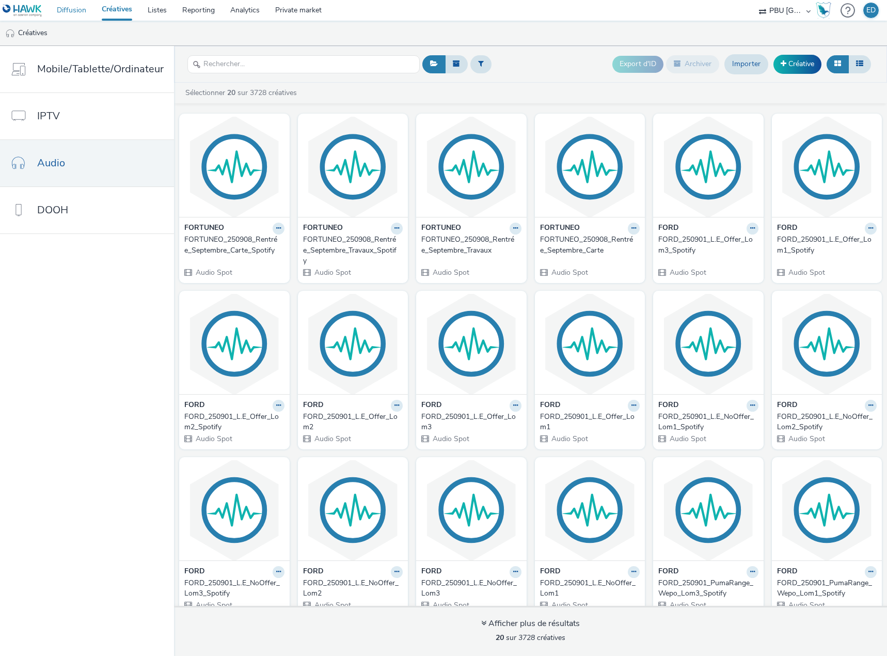
click at [57, 12] on link "Diffusion" at bounding box center [71, 10] width 45 height 21
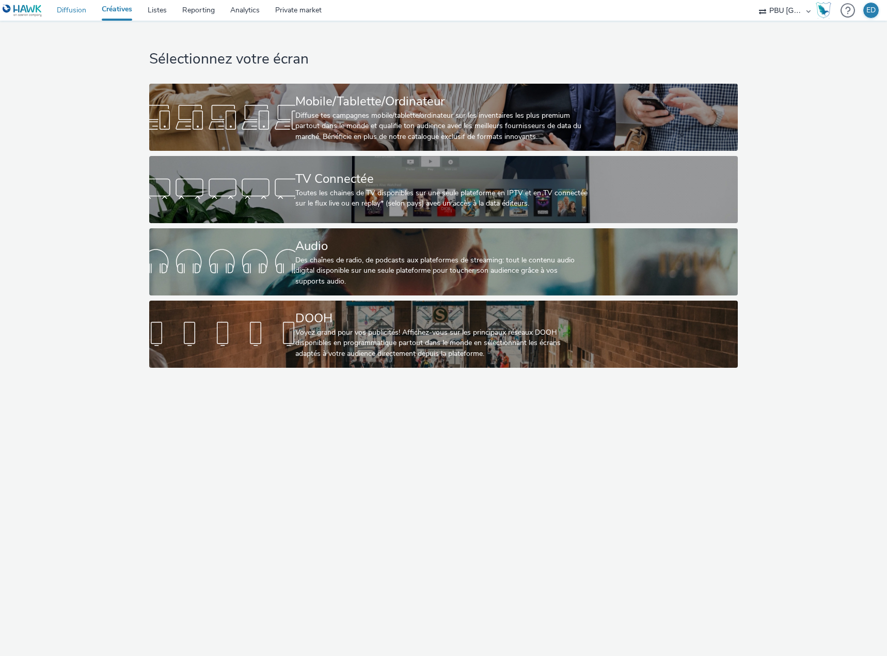
click at [62, 14] on link "Diffusion" at bounding box center [71, 10] width 45 height 21
